Goal: Find contact information: Obtain details needed to contact an individual or organization

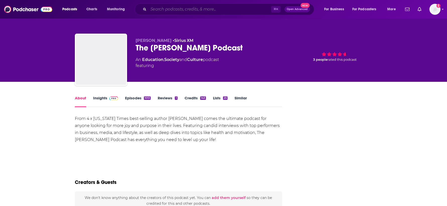
click at [198, 11] on input "Search podcasts, credits, & more..." at bounding box center [209, 9] width 123 height 8
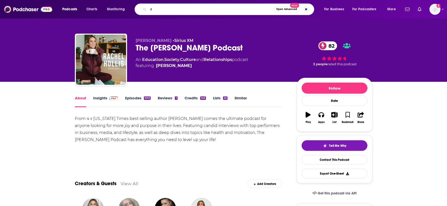
type input "r"
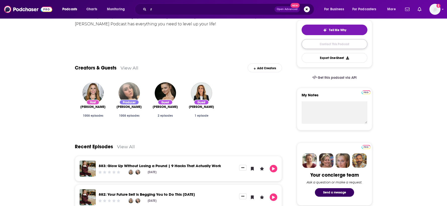
click at [334, 44] on link "Contact This Podcast" at bounding box center [334, 44] width 66 height 10
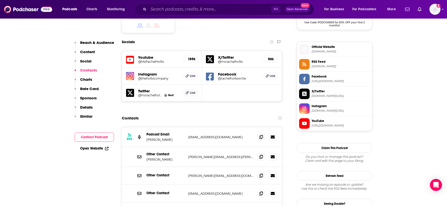
scroll to position [432, 0]
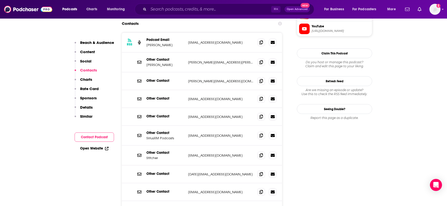
scroll to position [530, 0]
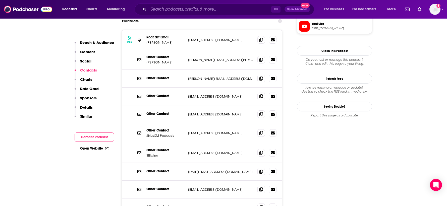
drag, startPoint x: 238, startPoint y: 172, endPoint x: 189, endPoint y: 173, distance: 49.0
click at [189, 205] on p "msrachelhollis@thehollisco.com" at bounding box center [220, 207] width 65 height 4
click at [242, 205] on p "msrachelhollis@thehollisco.com" at bounding box center [220, 207] width 65 height 4
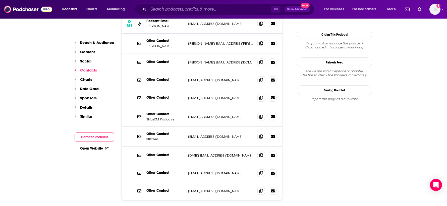
scroll to position [549, 0]
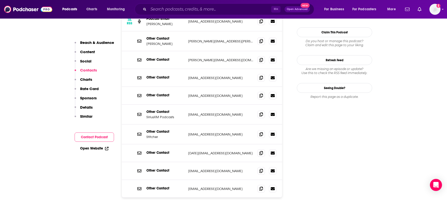
drag, startPoint x: 238, startPoint y: 154, endPoint x: 189, endPoint y: 154, distance: 49.4
click at [189, 187] on p "msrachelhollis@thehollisco.com" at bounding box center [220, 189] width 65 height 4
copy p "msrachelhollis@thehollisco.com"
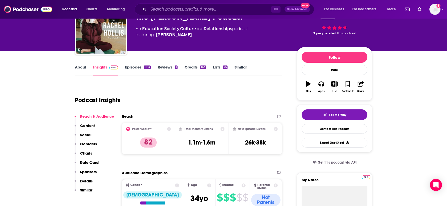
scroll to position [0, 0]
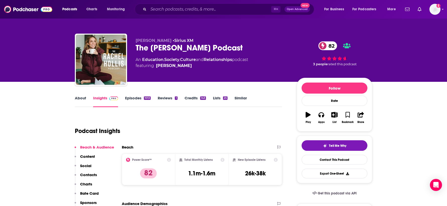
click at [84, 101] on link "About" at bounding box center [80, 102] width 11 height 12
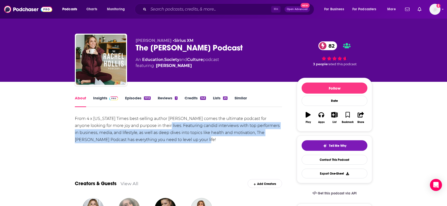
drag, startPoint x: 190, startPoint y: 140, endPoint x: 158, endPoint y: 127, distance: 35.0
click at [158, 127] on div "From 4 x [US_STATE] Times best-selling author [PERSON_NAME] comes the ultimate …" at bounding box center [178, 129] width 207 height 28
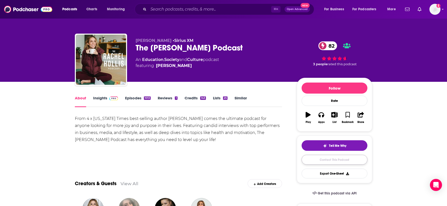
click at [340, 161] on link "Contact This Podcast" at bounding box center [334, 160] width 66 height 10
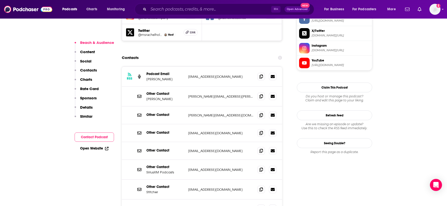
scroll to position [492, 0]
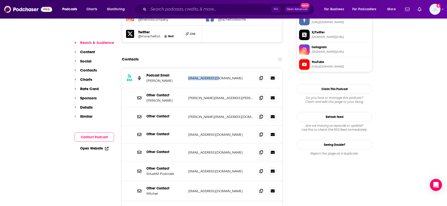
drag, startPoint x: 225, startPoint y: 43, endPoint x: 183, endPoint y: 44, distance: 42.2
click at [0, 0] on div "Podcast Email Rachel Hollis podcast@achre.com podcast@achre.com" at bounding box center [0, 0] width 0 height 0
copy div "podcast@achre.com"
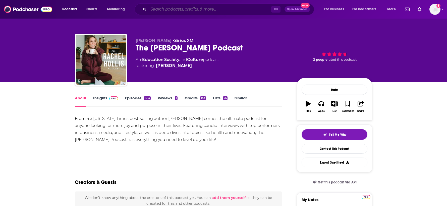
click at [204, 8] on input "Search podcasts, credits, & more..." at bounding box center [209, 9] width 123 height 8
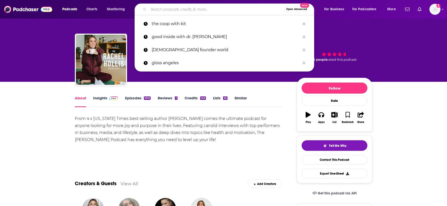
type input "h"
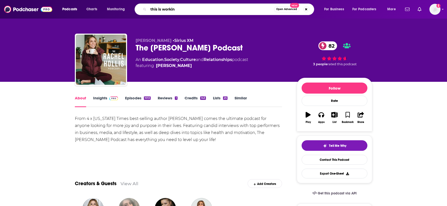
type input "this is working"
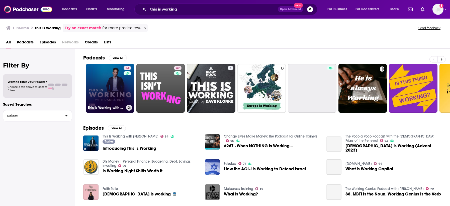
click at [111, 100] on link "54 This Is Working with Daniel Roth" at bounding box center [110, 88] width 49 height 49
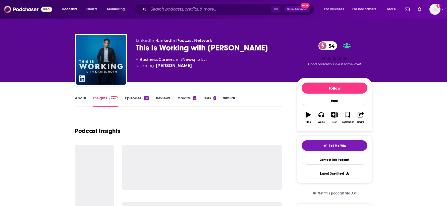
click at [84, 96] on link "About" at bounding box center [80, 102] width 11 height 12
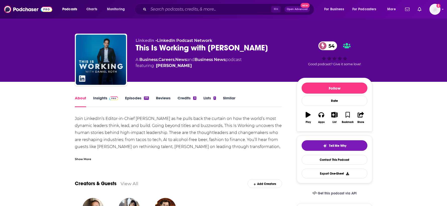
click at [85, 155] on div "Show More" at bounding box center [178, 157] width 207 height 9
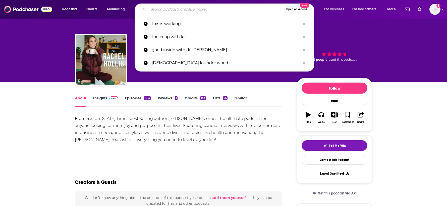
click at [248, 10] on input "Search podcasts, credits, & more..." at bounding box center [216, 9] width 136 height 8
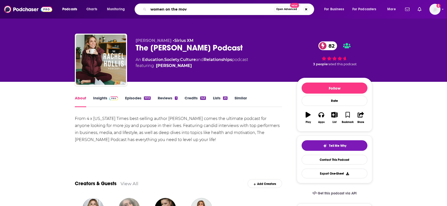
type input "women on the move"
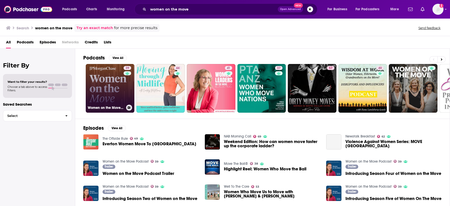
click at [109, 85] on link "39 Women on the Move Podcast" at bounding box center [110, 88] width 49 height 49
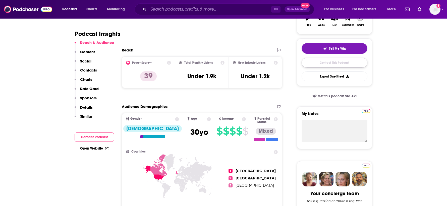
click at [316, 61] on link "Contact This Podcast" at bounding box center [334, 63] width 66 height 10
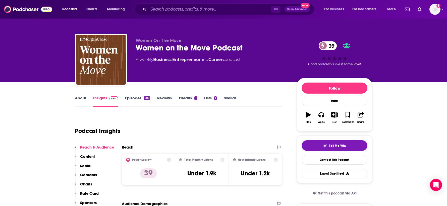
click at [141, 98] on link "Episodes 209" at bounding box center [137, 102] width 25 height 12
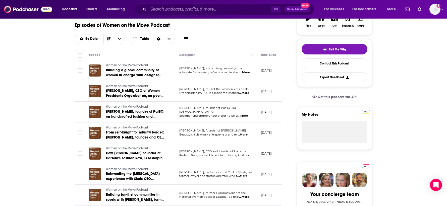
scroll to position [102, 0]
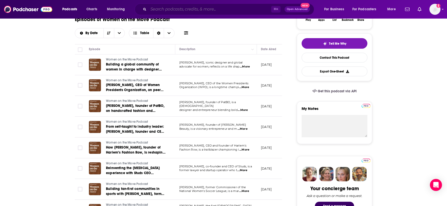
click at [220, 10] on input "Search podcasts, credits, & more..." at bounding box center [209, 9] width 123 height 8
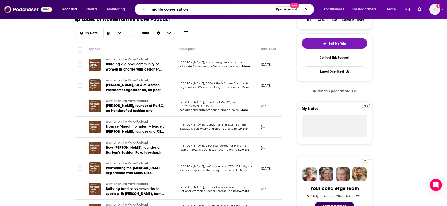
type input "midlife conversations"
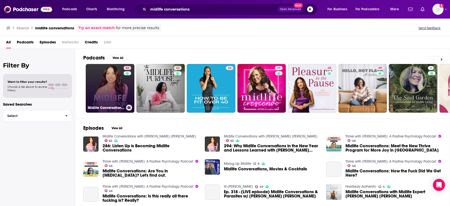
click at [110, 85] on link "62 Midlife Conversations with [PERSON_NAME] [PERSON_NAME]" at bounding box center [110, 88] width 49 height 49
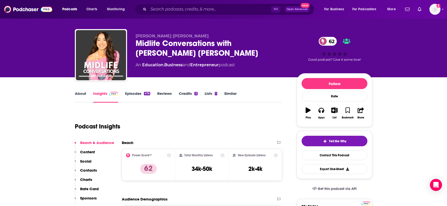
scroll to position [5, 0]
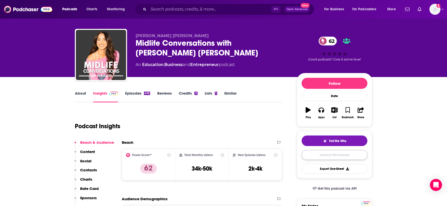
click at [321, 158] on link "Contact This Podcast" at bounding box center [334, 155] width 66 height 10
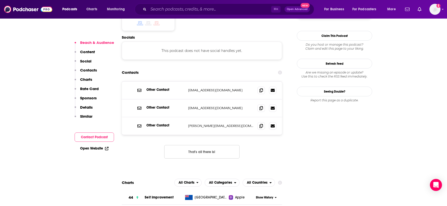
scroll to position [439, 0]
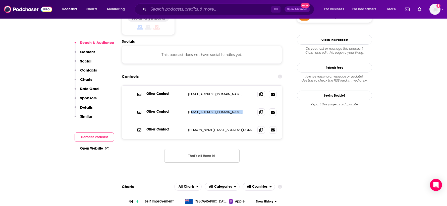
drag, startPoint x: 231, startPoint y: 81, endPoint x: 189, endPoint y: 79, distance: 42.0
click at [189, 110] on p "[EMAIL_ADDRESS][DOMAIN_NAME]" at bounding box center [220, 112] width 65 height 4
copy p "[PERSON_NAME][EMAIL_ADDRESS][DOMAIN_NAME]"
click at [235, 110] on p "[EMAIL_ADDRESS][DOMAIN_NAME]" at bounding box center [220, 112] width 65 height 4
drag, startPoint x: 234, startPoint y: 80, endPoint x: 184, endPoint y: 80, distance: 50.4
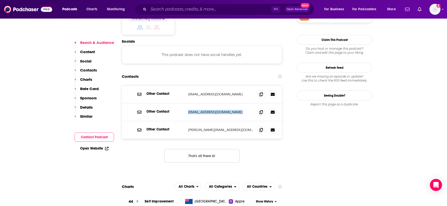
click at [184, 103] on div "Other Contact [EMAIL_ADDRESS][DOMAIN_NAME] [PERSON_NAME][EMAIL_ADDRESS][DOMAIN_…" at bounding box center [202, 112] width 160 height 18
copy div "[EMAIL_ADDRESS][DOMAIN_NAME]"
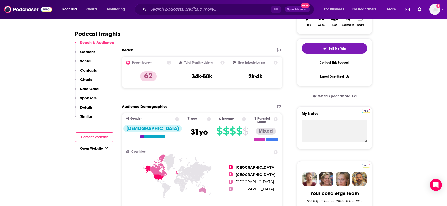
scroll to position [101, 0]
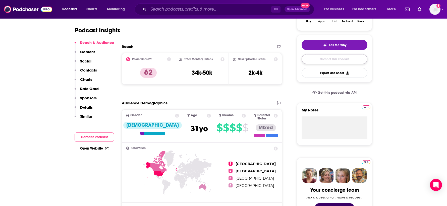
click at [342, 58] on link "Contact This Podcast" at bounding box center [334, 59] width 66 height 10
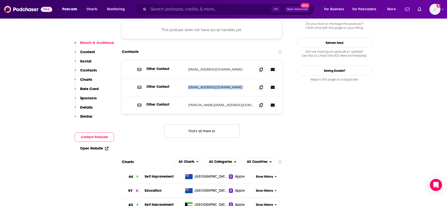
scroll to position [463, 0]
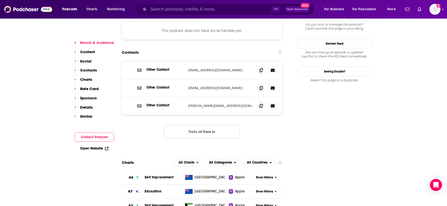
click at [254, 97] on div "Other Contact [EMAIL_ADDRESS][DOMAIN_NAME] [EMAIL_ADDRESS][DOMAIN_NAME] Other C…" at bounding box center [202, 103] width 160 height 85
click at [259, 13] on input "Search podcasts, credits, & more..." at bounding box center [209, 9] width 123 height 8
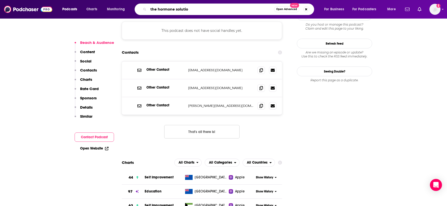
type input "the hormone solution"
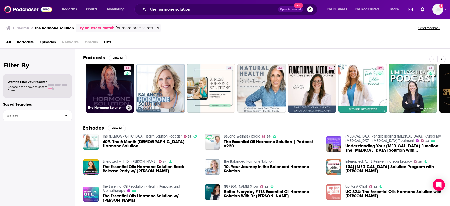
click at [114, 82] on link "58 The Hormone Solution with [PERSON_NAME]" at bounding box center [110, 88] width 49 height 49
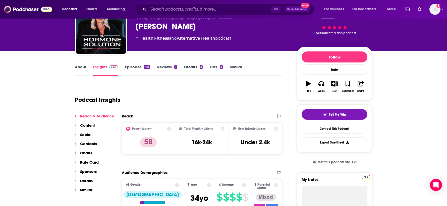
scroll to position [36, 0]
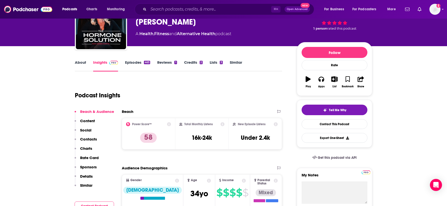
click at [84, 61] on link "About" at bounding box center [80, 66] width 11 height 12
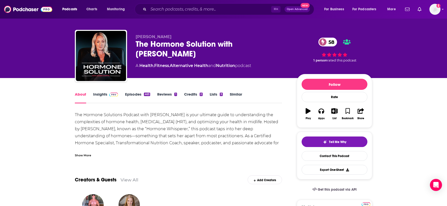
scroll to position [4, 0]
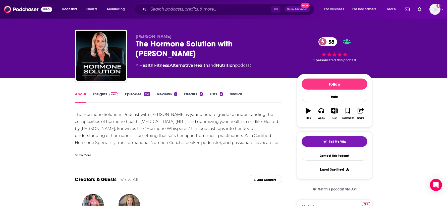
click at [89, 153] on div "Show More" at bounding box center [83, 154] width 16 height 5
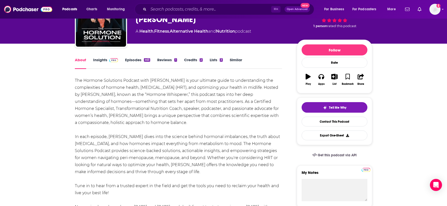
scroll to position [28, 0]
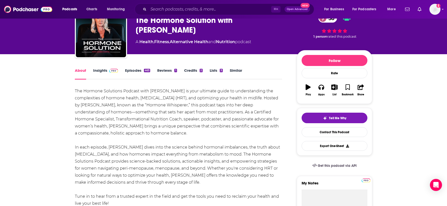
click at [138, 73] on link "Episodes 463" at bounding box center [137, 74] width 25 height 12
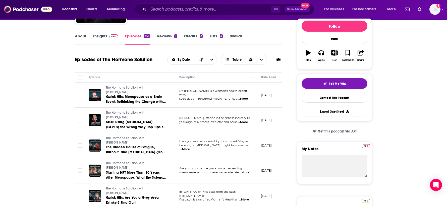
scroll to position [66, 0]
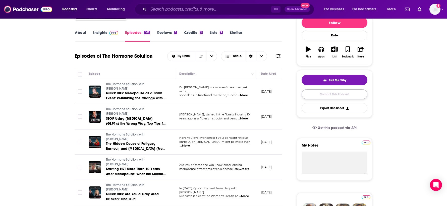
click at [330, 94] on link "Contact This Podcast" at bounding box center [334, 94] width 66 height 10
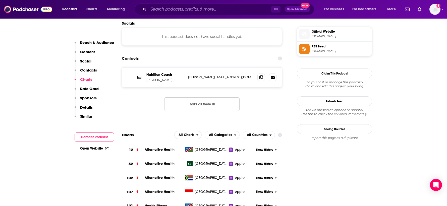
scroll to position [443, 0]
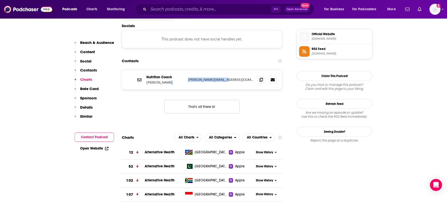
drag, startPoint x: 232, startPoint y: 54, endPoint x: 184, endPoint y: 56, distance: 47.7
click at [184, 70] on div "Nutrition Coach [PERSON_NAME] [PERSON_NAME][EMAIL_ADDRESS][DOMAIN_NAME] [PERSON…" at bounding box center [202, 80] width 160 height 20
copy div "[PERSON_NAME][EMAIL_ADDRESS][DOMAIN_NAME]"
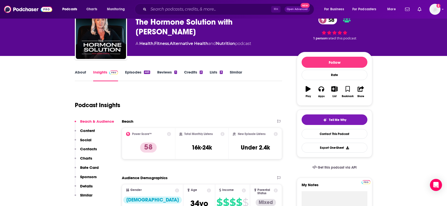
scroll to position [0, 0]
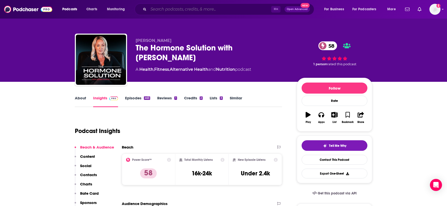
click at [240, 9] on input "Search podcasts, credits, & more..." at bounding box center [209, 9] width 123 height 8
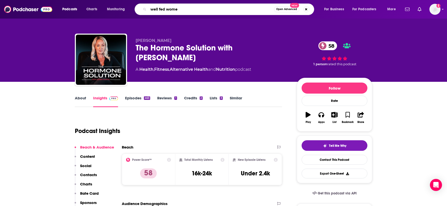
type input "well fed women"
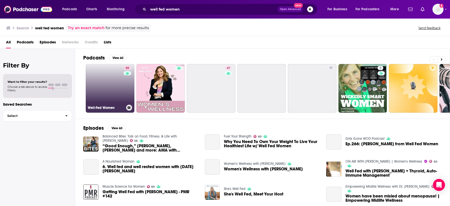
click at [107, 85] on link "65 Well-Fed Women" at bounding box center [110, 88] width 49 height 49
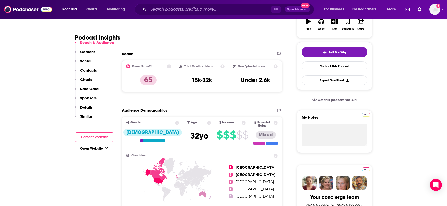
scroll to position [21, 0]
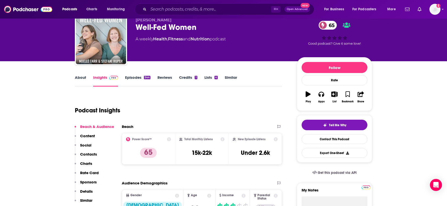
click at [77, 78] on link "About" at bounding box center [80, 81] width 11 height 12
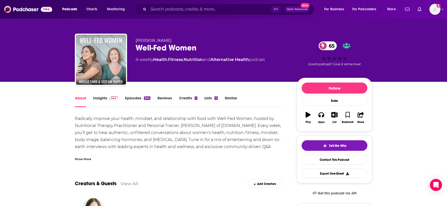
click at [141, 97] on link "Episodes 544" at bounding box center [137, 102] width 25 height 12
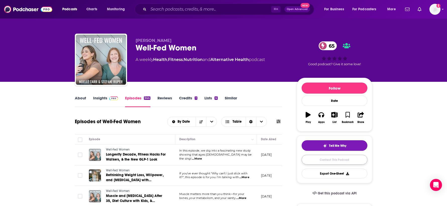
click at [321, 159] on link "Contact This Podcast" at bounding box center [334, 160] width 66 height 10
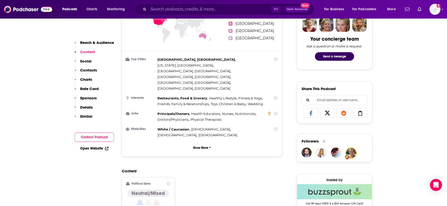
scroll to position [23, 0]
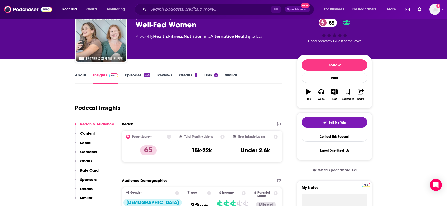
click at [83, 78] on link "About" at bounding box center [80, 79] width 11 height 12
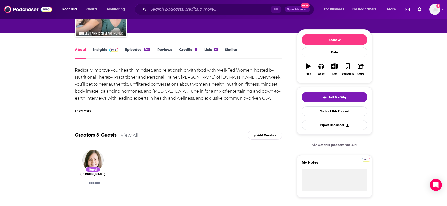
scroll to position [49, 0]
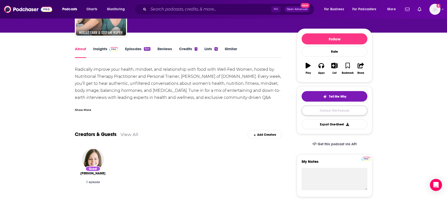
click at [340, 111] on link "Contact This Podcast" at bounding box center [334, 111] width 66 height 10
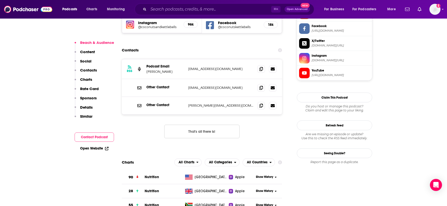
scroll to position [480, 0]
drag, startPoint x: 238, startPoint y: 37, endPoint x: 189, endPoint y: 39, distance: 49.2
click at [189, 67] on p "[EMAIL_ADDRESS][DOMAIN_NAME]" at bounding box center [220, 69] width 65 height 4
copy p "[EMAIL_ADDRESS][DOMAIN_NAME]"
drag, startPoint x: 246, startPoint y: 74, endPoint x: 187, endPoint y: 74, distance: 59.5
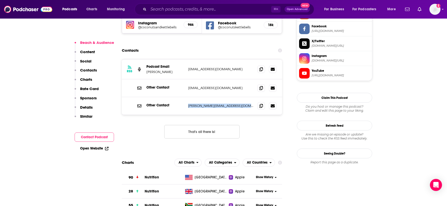
click at [186, 97] on div "Other Contact [PERSON_NAME][EMAIL_ADDRESS][DOMAIN_NAME] [PERSON_NAME][EMAIL_ADD…" at bounding box center [202, 106] width 160 height 18
copy p "[PERSON_NAME][EMAIL_ADDRESS][DOMAIN_NAME]"
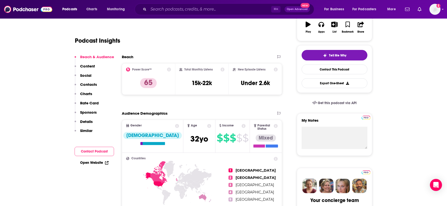
scroll to position [0, 0]
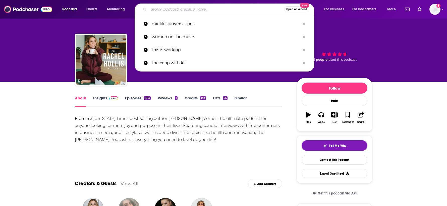
click at [230, 9] on input "Search podcasts, credits, & more..." at bounding box center [216, 9] width 136 height 8
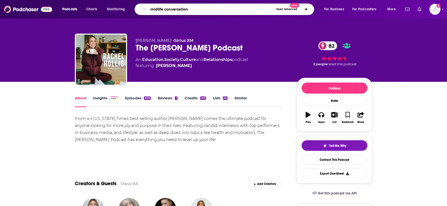
type input "midlife conversations"
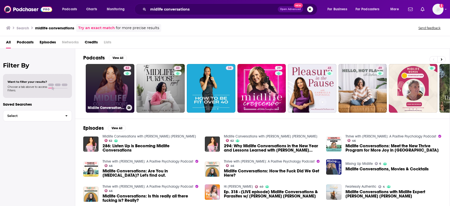
click at [108, 90] on link "62 Midlife Conversations with [PERSON_NAME] [PERSON_NAME]" at bounding box center [110, 88] width 49 height 49
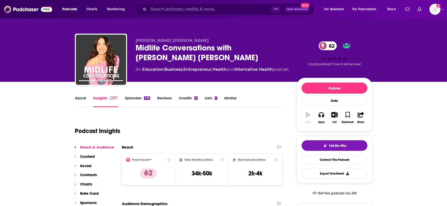
click at [134, 96] on link "Episodes 476" at bounding box center [137, 102] width 25 height 12
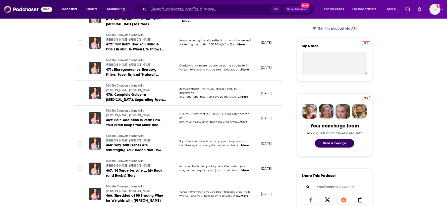
scroll to position [165, 0]
